Goal: Use online tool/utility: Utilize a website feature to perform a specific function

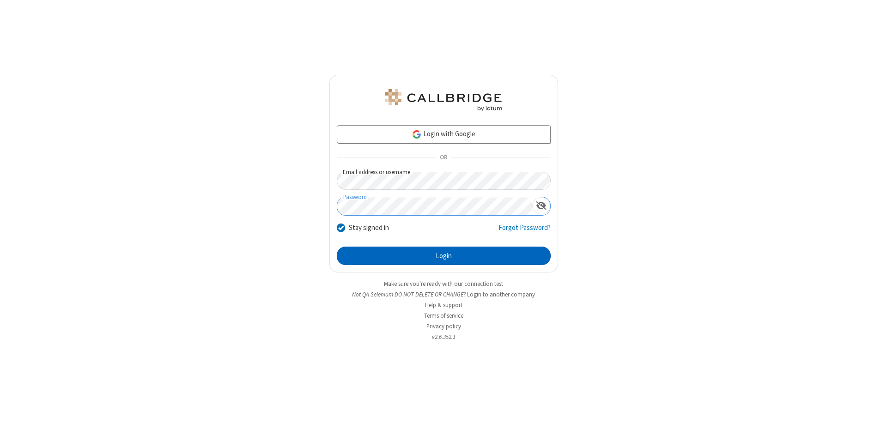
click at [444, 256] on button "Login" at bounding box center [444, 256] width 214 height 18
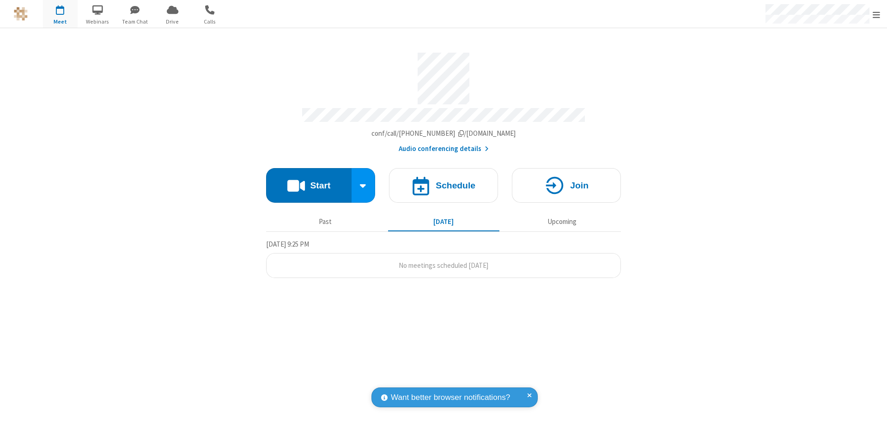
click at [309, 181] on button "Start" at bounding box center [309, 185] width 86 height 35
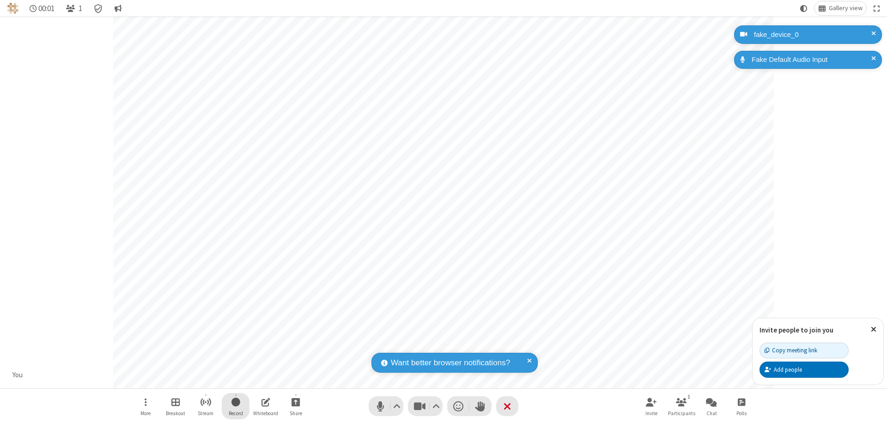
click at [236, 406] on span "Start recording" at bounding box center [236, 403] width 9 height 12
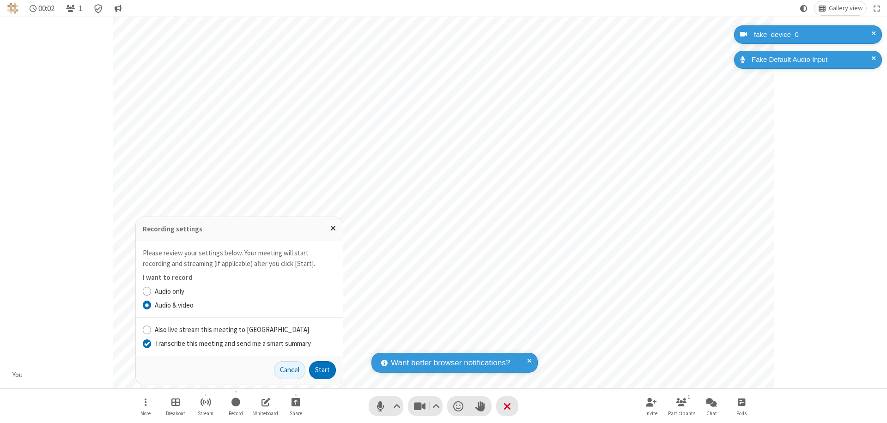
click at [147, 343] on input "Transcribe this meeting and send me a smart summary" at bounding box center [147, 344] width 9 height 10
click at [323, 370] on button "Start" at bounding box center [322, 370] width 27 height 18
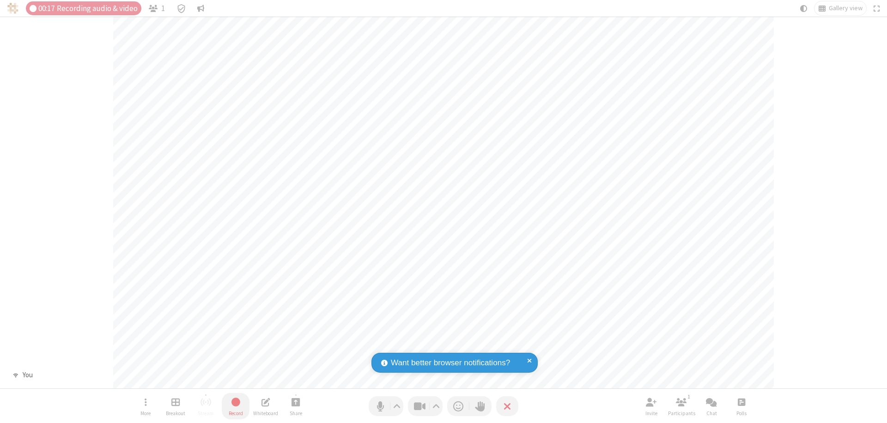
click at [236, 406] on span "Stop recording" at bounding box center [235, 403] width 11 height 12
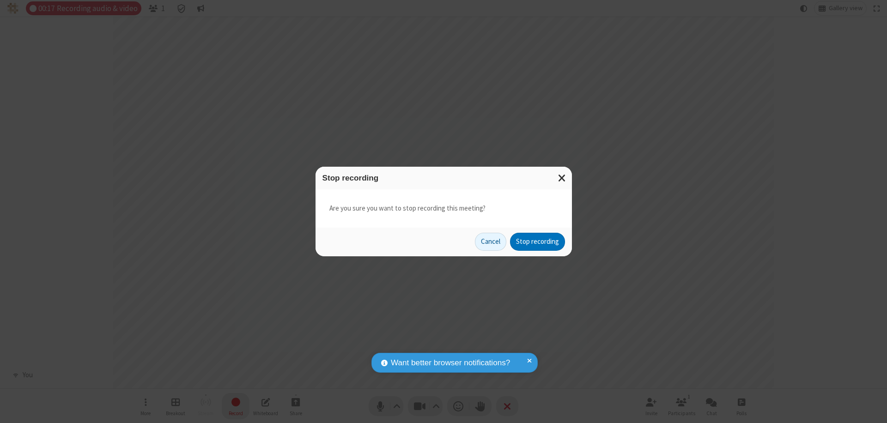
click at [538, 242] on button "Stop recording" at bounding box center [537, 242] width 55 height 18
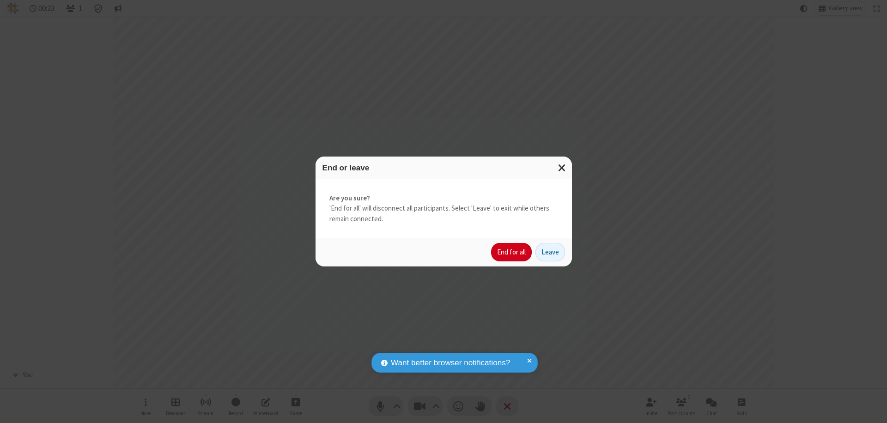
click at [512, 252] on button "End for all" at bounding box center [511, 252] width 41 height 18
